Goal: Task Accomplishment & Management: Manage account settings

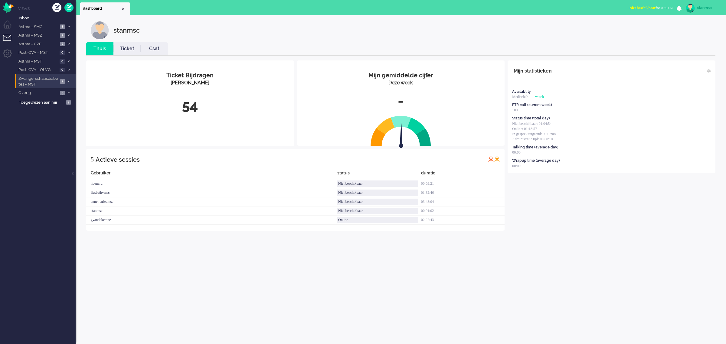
click at [43, 81] on span "Zwangerschapsdiabetes - MST" at bounding box center [38, 81] width 41 height 11
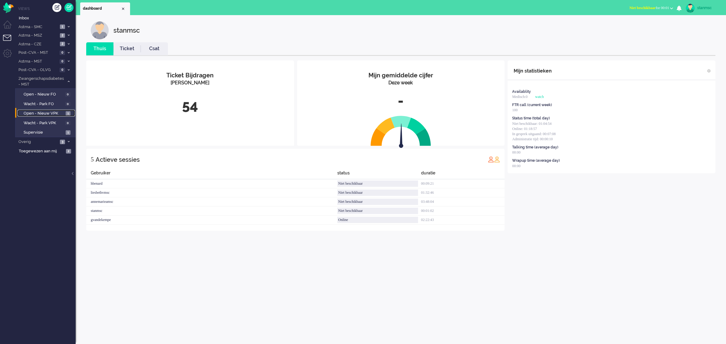
click at [46, 112] on span "Open - Nieuw VPK" at bounding box center [44, 114] width 41 height 6
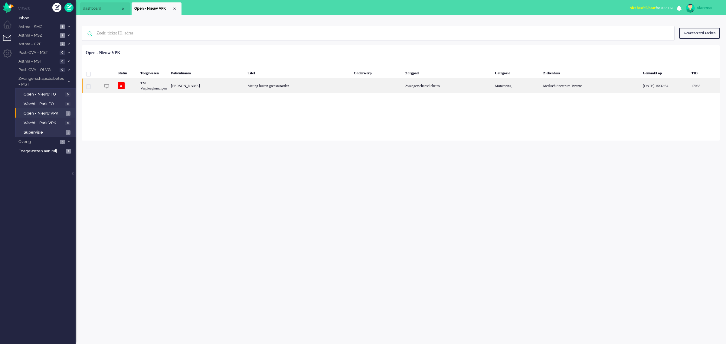
click at [167, 89] on div "TM Verpleegkundigen" at bounding box center [153, 85] width 31 height 15
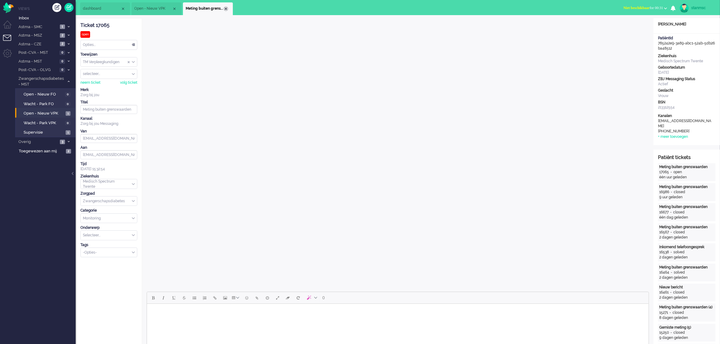
click at [225, 9] on div "Close tab" at bounding box center [225, 8] width 5 height 5
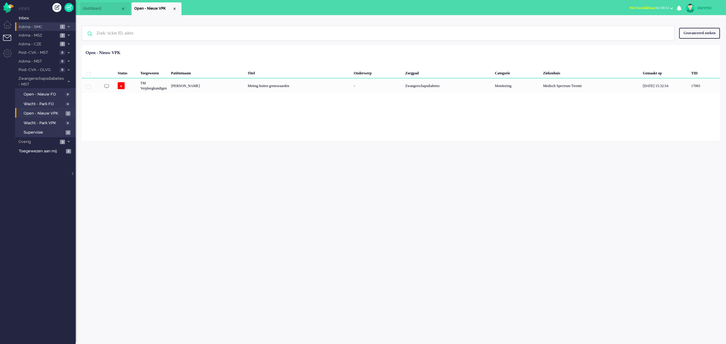
click at [43, 25] on span "Astma - SMC" at bounding box center [38, 27] width 41 height 6
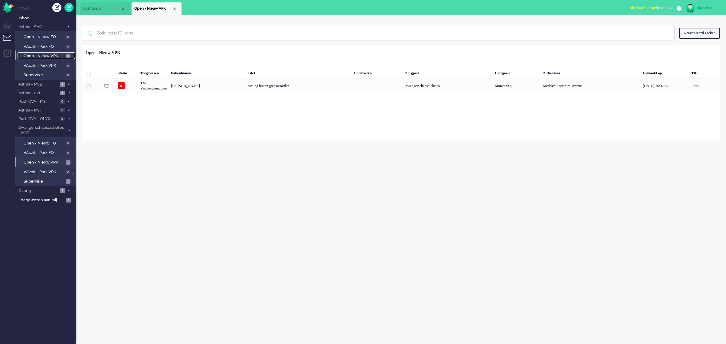
click at [55, 56] on span "Open - Nieuw VPK" at bounding box center [44, 56] width 41 height 6
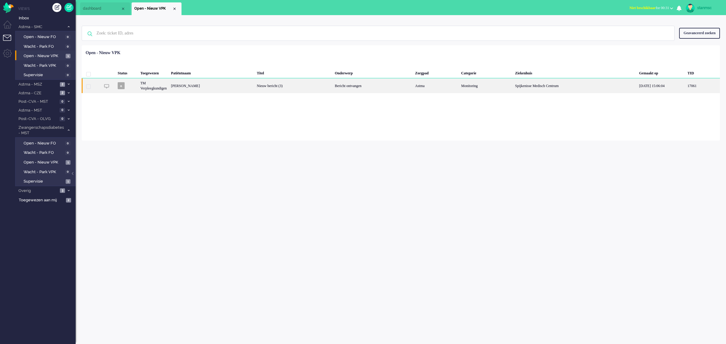
click at [158, 86] on div "TM Verpleegkundigen" at bounding box center [153, 85] width 31 height 15
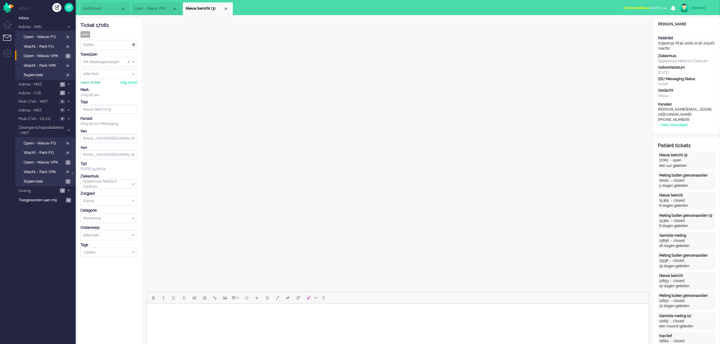
click at [94, 83] on div "neem ticket" at bounding box center [90, 82] width 20 height 5
click at [100, 44] on div "Opties..." at bounding box center [109, 44] width 56 height 9
click at [102, 45] on div "Opties..." at bounding box center [109, 44] width 56 height 9
click at [101, 87] on li "Opgelost" at bounding box center [109, 87] width 56 height 9
click at [226, 8] on div "Close tab" at bounding box center [225, 8] width 5 height 5
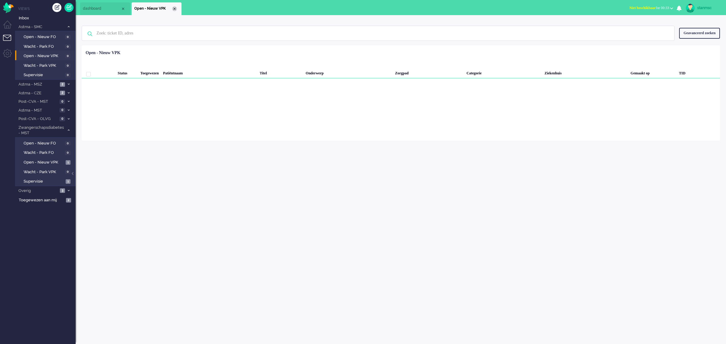
click at [175, 10] on div "Close tab" at bounding box center [174, 8] width 5 height 5
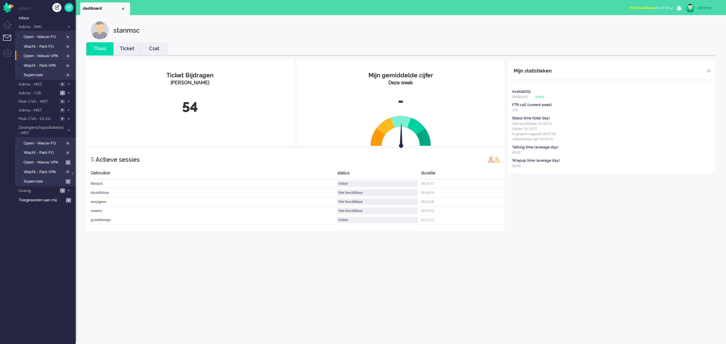
click at [641, 7] on span "Niet beschikbaar" at bounding box center [642, 8] width 26 height 4
click at [639, 26] on label "Online" at bounding box center [648, 26] width 48 height 5
click at [40, 91] on span "Astma - CZE" at bounding box center [38, 93] width 41 height 6
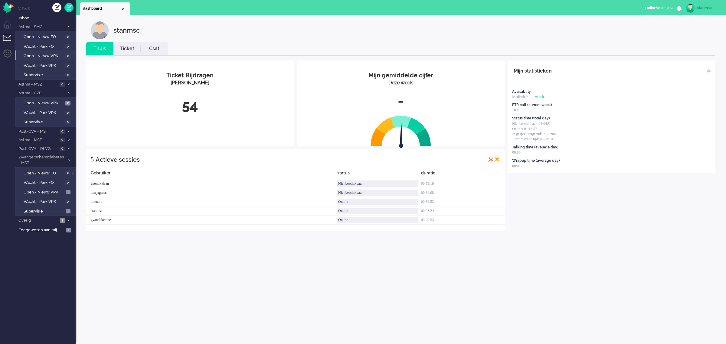
click at [650, 7] on span "Online" at bounding box center [650, 8] width 11 height 4
drag, startPoint x: 642, startPoint y: 21, endPoint x: 656, endPoint y: 18, distance: 14.5
click at [642, 22] on label "Niet beschikbaar" at bounding box center [648, 20] width 48 height 5
click at [704, 8] on div "stanmsc" at bounding box center [708, 8] width 23 height 6
click at [695, 51] on link "Uitloggen" at bounding box center [702, 49] width 42 height 6
